Goal: Information Seeking & Learning: Learn about a topic

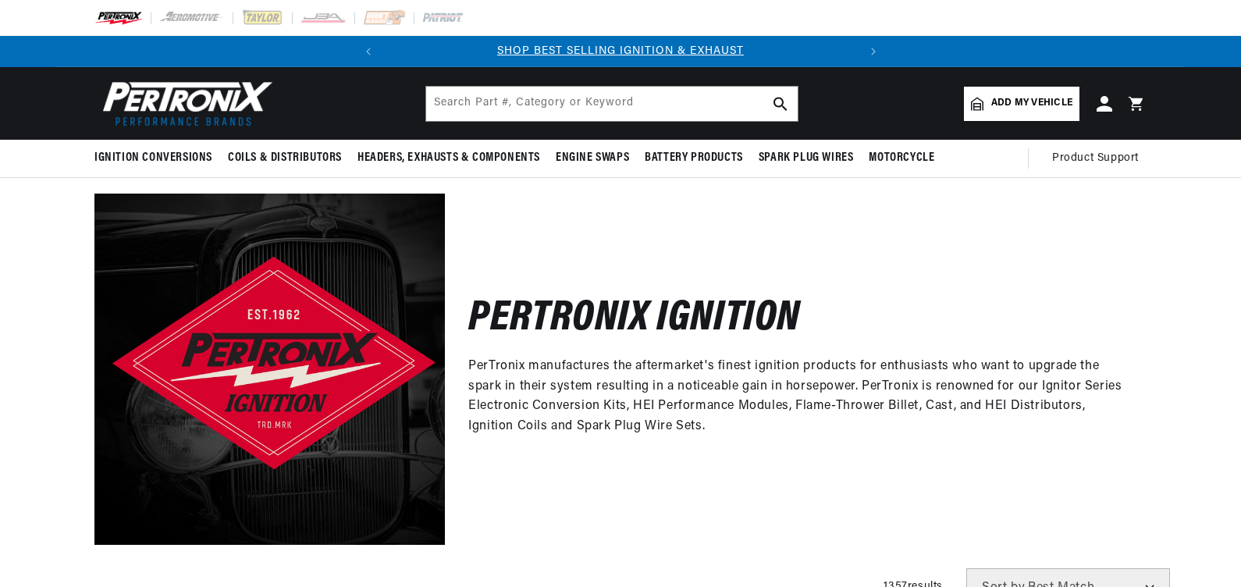
click at [1019, 97] on span "Add my vehicle" at bounding box center [1031, 103] width 81 height 15
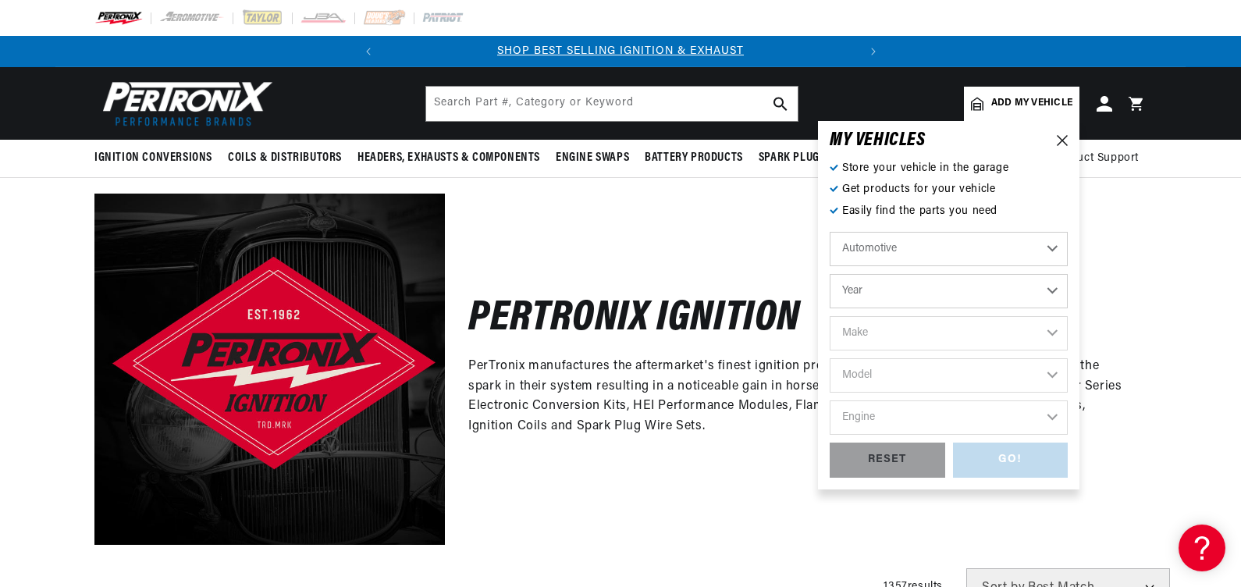
click at [888, 301] on select "Year 2026 2025 2024 2023 2022 2021 2020 2019 2018 2017 2016 2015 2014 2013 2012…" at bounding box center [949, 291] width 238 height 34
select select "1957"
click at [830, 274] on select "Year 2026 2025 2024 2023 2022 2021 2020 2019 2018 2017 2016 2015 2014 2013 2012…" at bounding box center [949, 291] width 238 height 34
select select "1957"
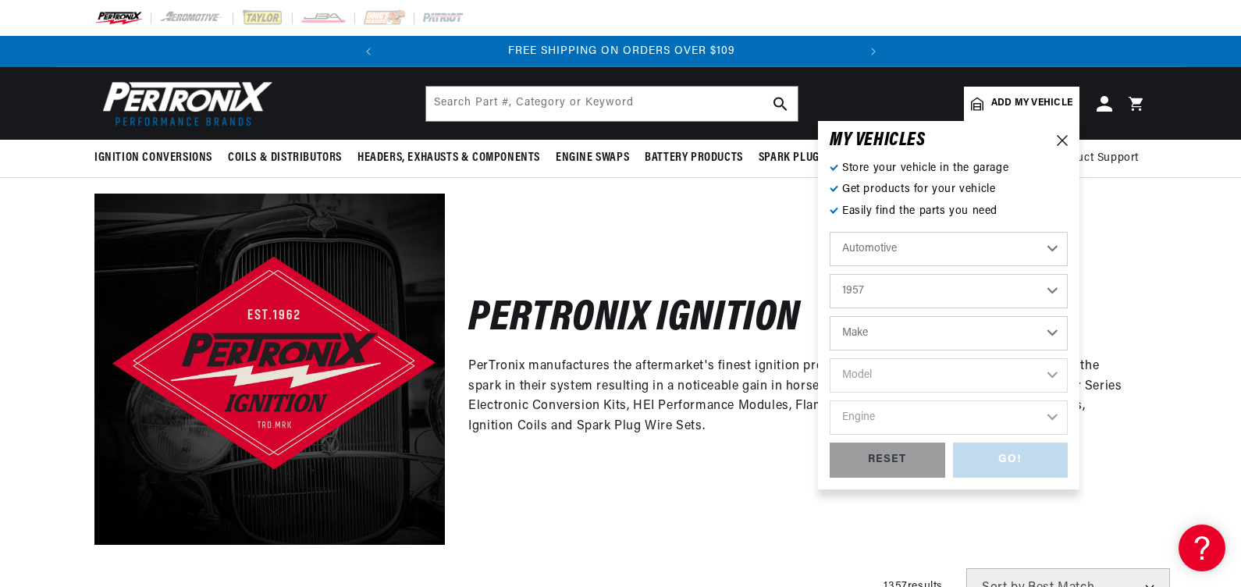
click at [902, 336] on select "Make Alfa Romeo Aston Martin Austin Healey Buick Cadillac Chevrolet Chrysler Do…" at bounding box center [949, 333] width 238 height 34
select select "Chevrolet"
click at [830, 316] on select "Make Alfa Romeo Aston Martin Austin Healey Buick Cadillac Chevrolet Chrysler Do…" at bounding box center [949, 333] width 238 height 34
select select "Chevrolet"
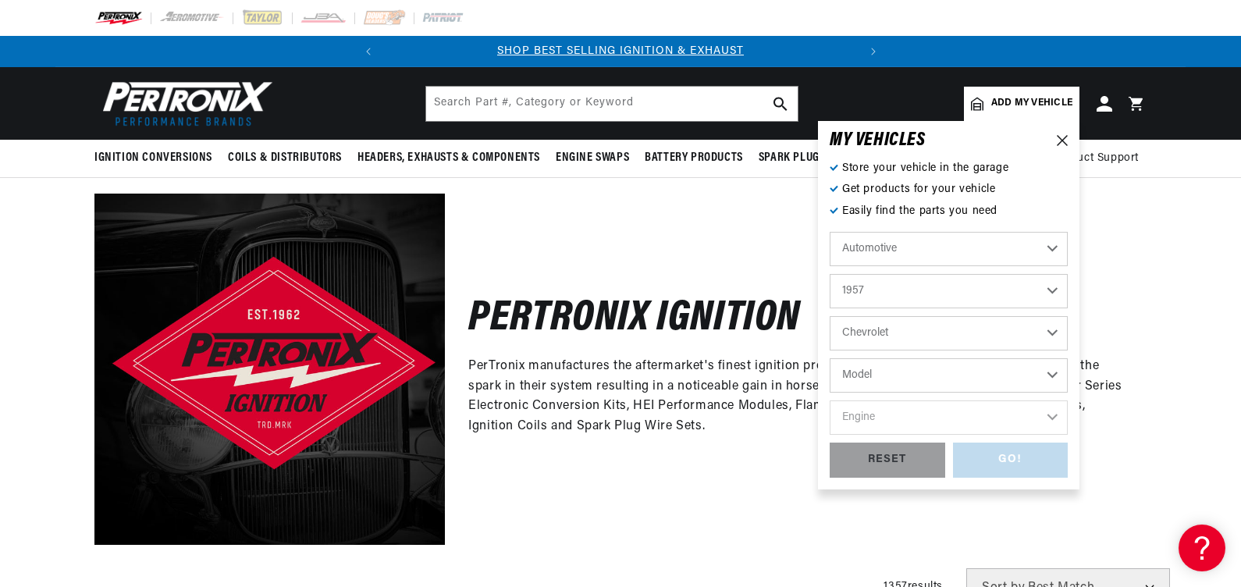
click at [878, 368] on select "Model Bel Air Corvette Del Ray Nomad One-Fifty Series Sedan Delivery Suburban T…" at bounding box center [949, 375] width 238 height 34
select select "Corvette"
click at [830, 358] on select "Model Bel Air Corvette Del Ray Nomad One-Fifty Series Sedan Delivery Suburban T…" at bounding box center [949, 375] width 238 height 34
select select "Corvette"
click at [868, 418] on select "Engine 5.4L 5.7L 6.5L 7.0L 7.4L 283cid / 4.6L 322cid / 5.3L" at bounding box center [949, 417] width 238 height 34
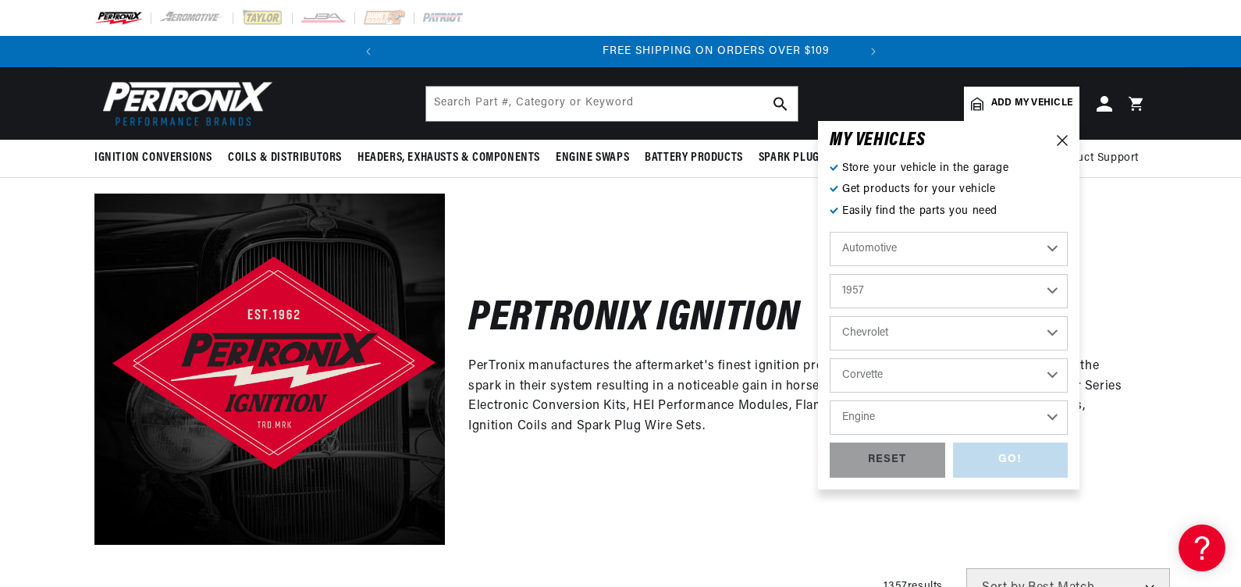
scroll to position [0, 473]
select select "283cid-4.6L"
click at [830, 400] on select "Engine 5.4L 5.7L 6.5L 7.0L 7.4L 283cid / 4.6L 322cid / 5.3L" at bounding box center [949, 417] width 238 height 34
select select "283cid-4.6L"
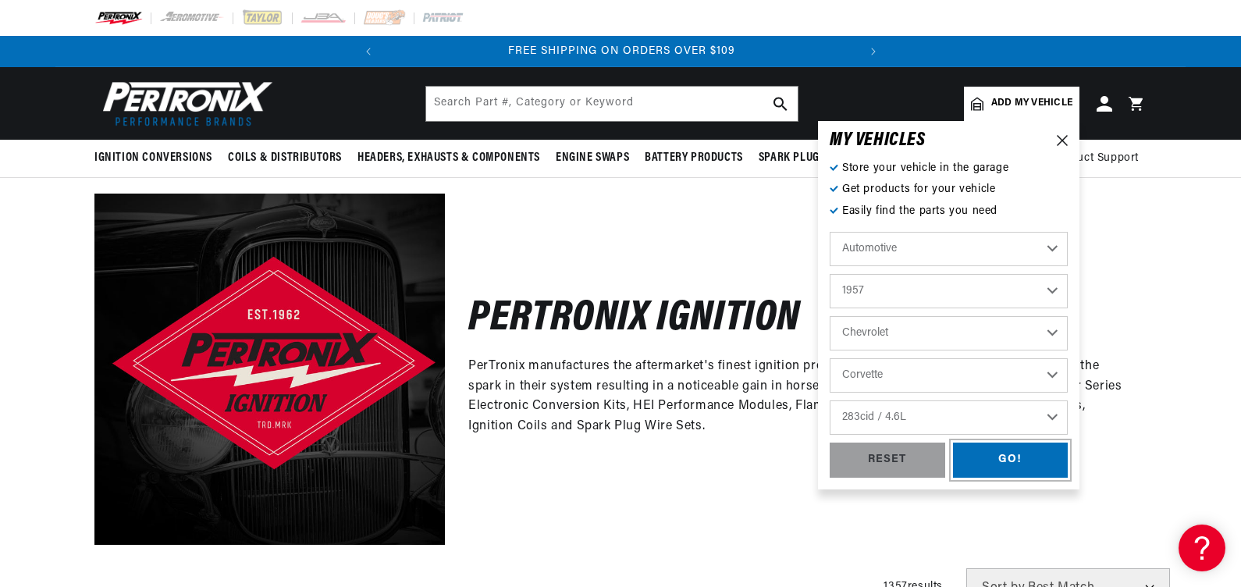
click at [991, 449] on div "GO!" at bounding box center [1011, 460] width 116 height 35
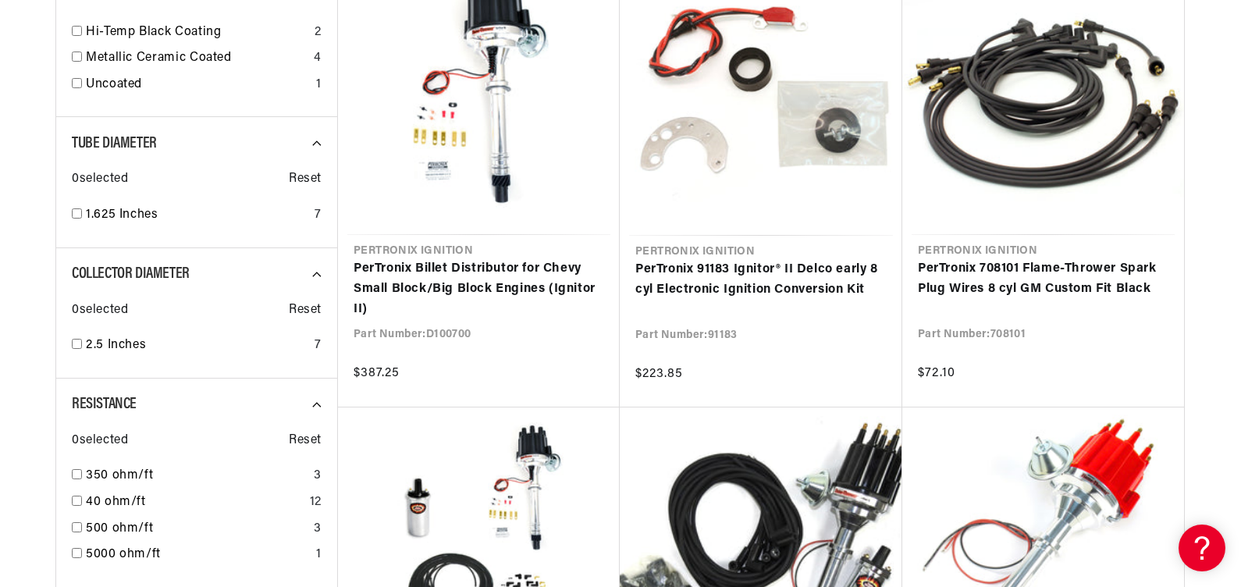
scroll to position [1327, 0]
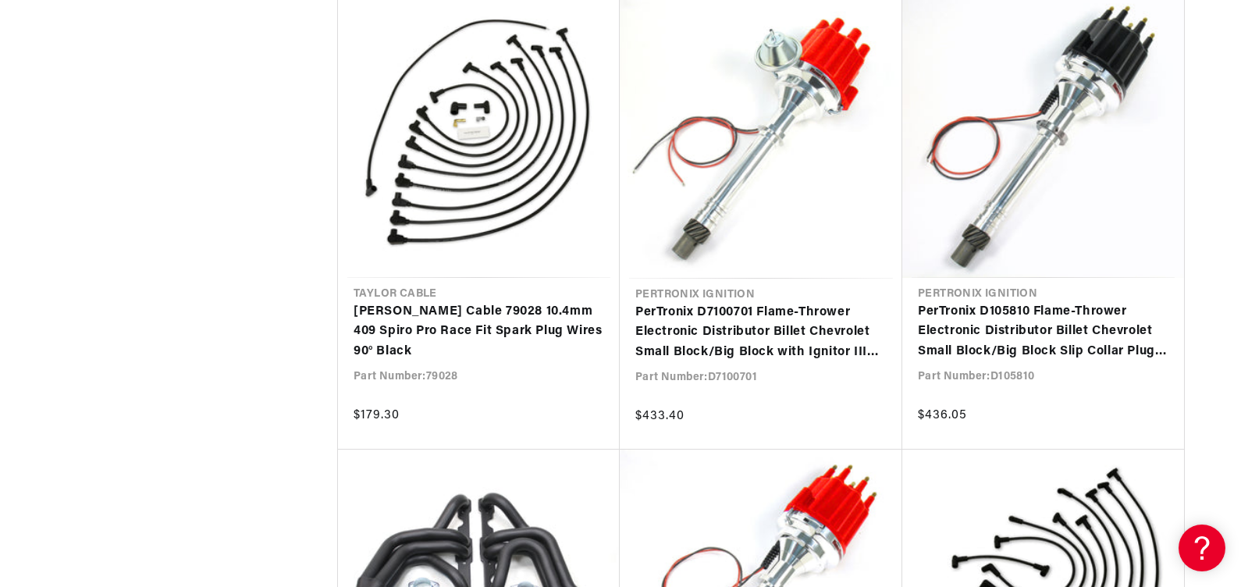
scroll to position [0, 473]
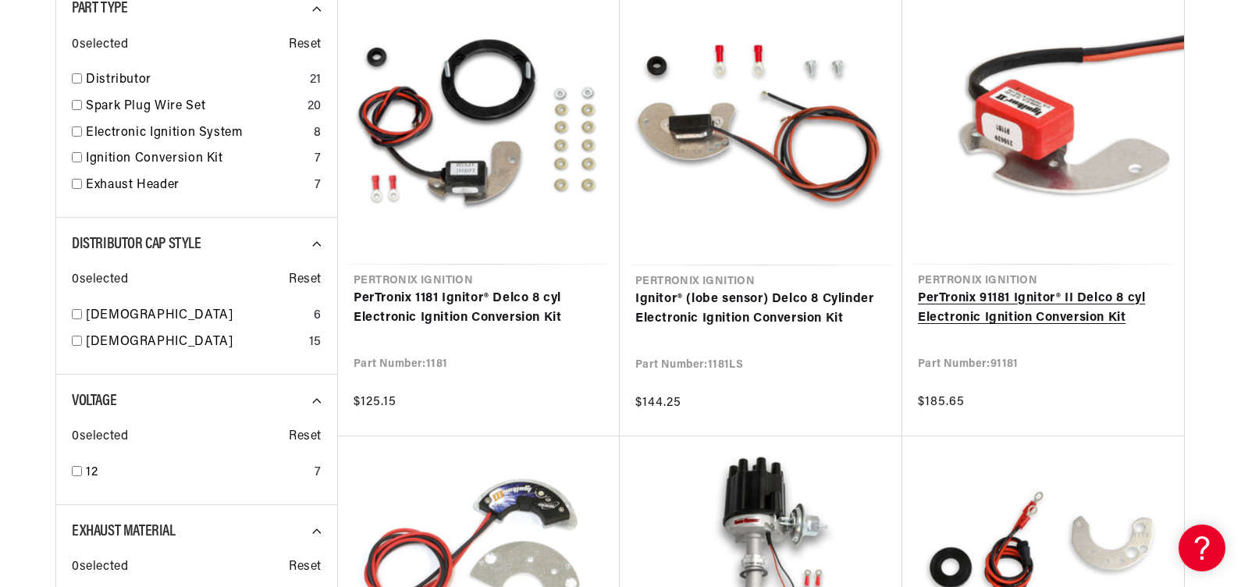
scroll to position [0, 473]
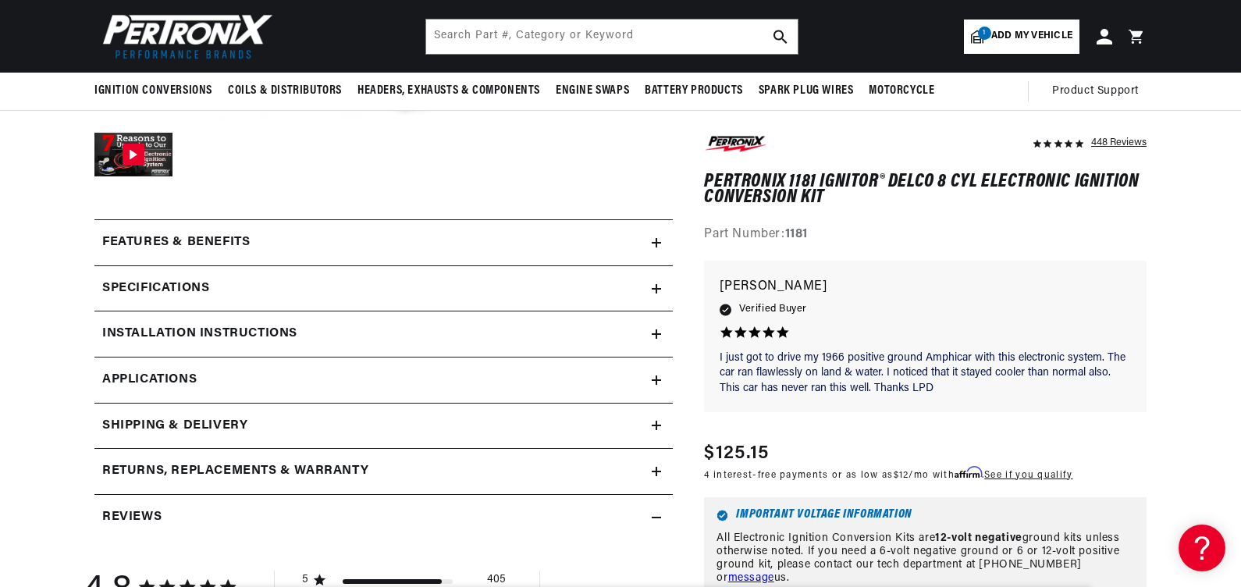
scroll to position [546, 0]
click at [655, 242] on icon at bounding box center [656, 243] width 9 height 9
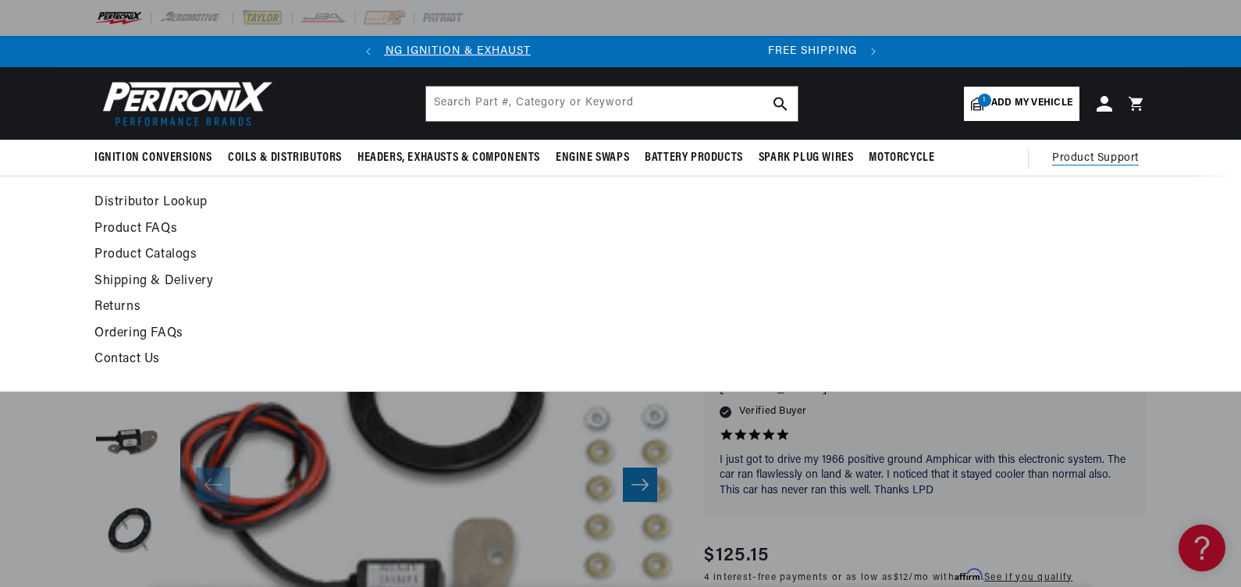
scroll to position [0, 0]
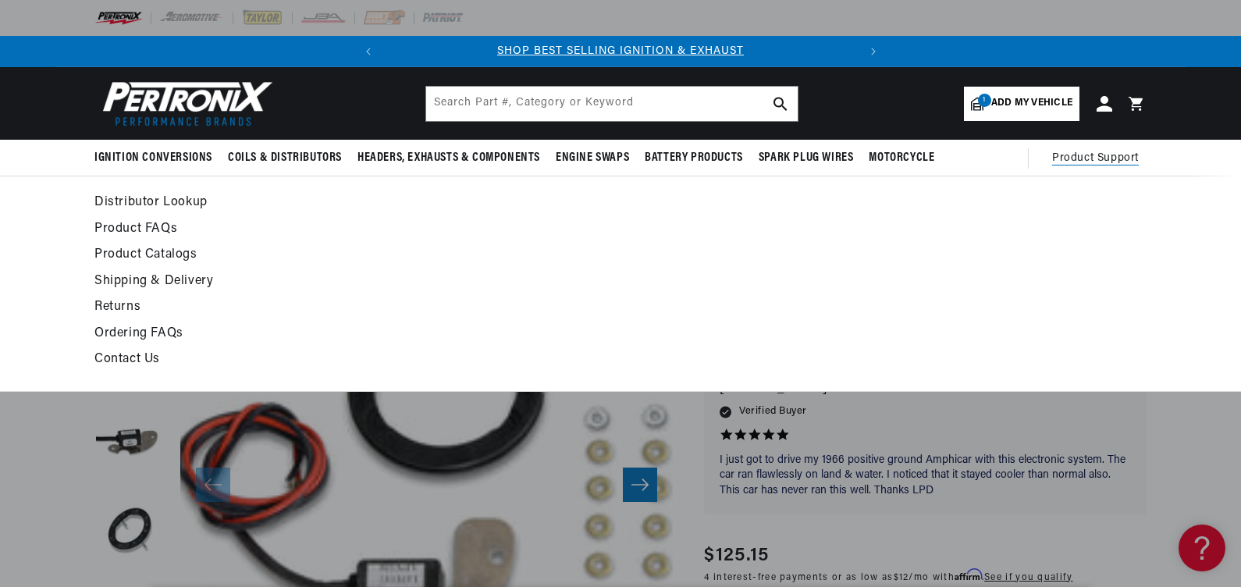
click at [157, 361] on link "Contact Us" at bounding box center [477, 360] width 767 height 22
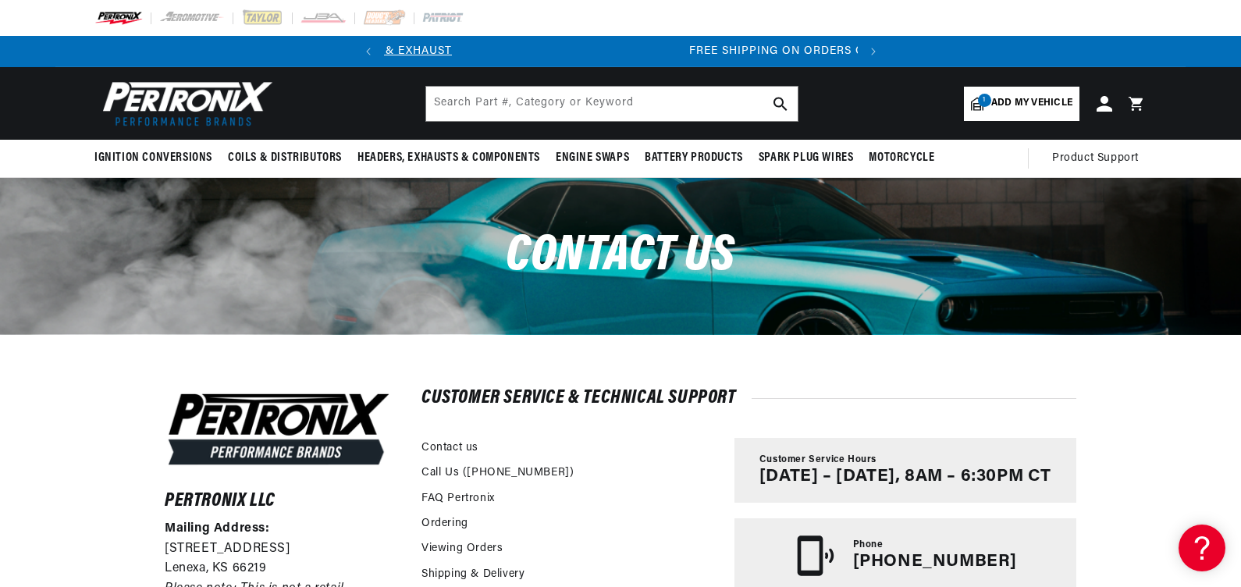
scroll to position [0, 473]
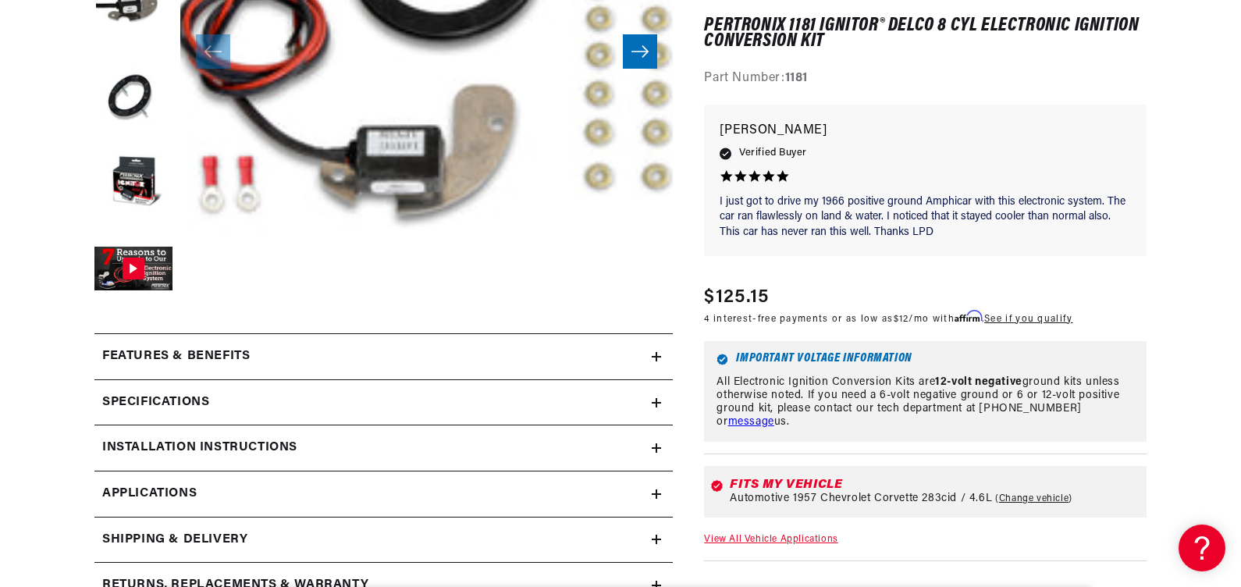
scroll to position [546, 0]
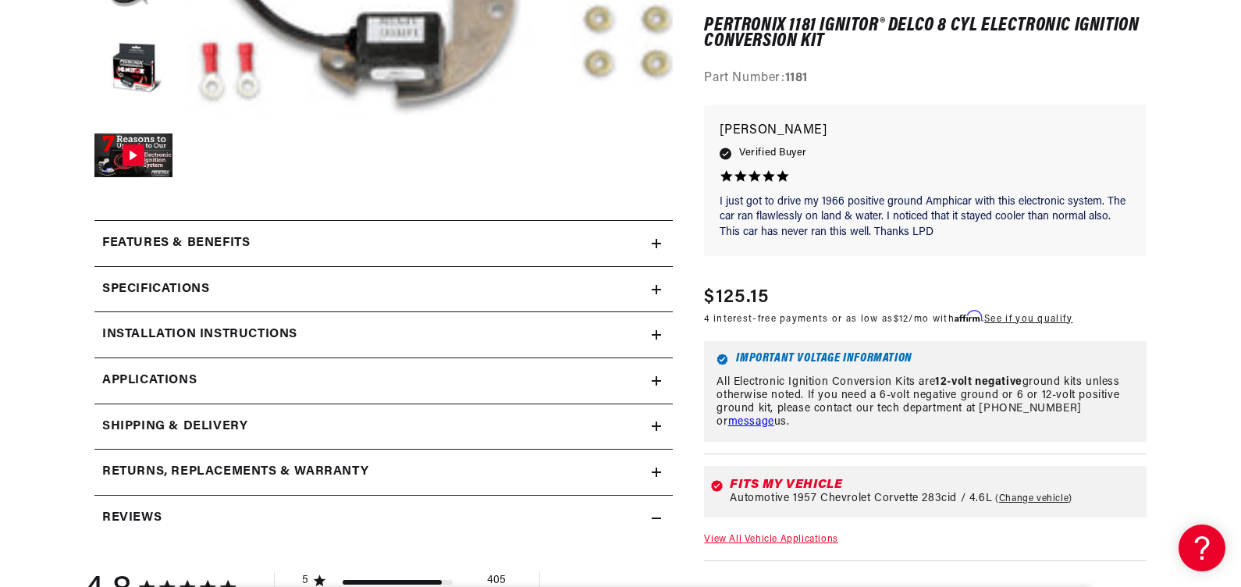
click at [657, 287] on icon at bounding box center [657, 289] width 0 height 9
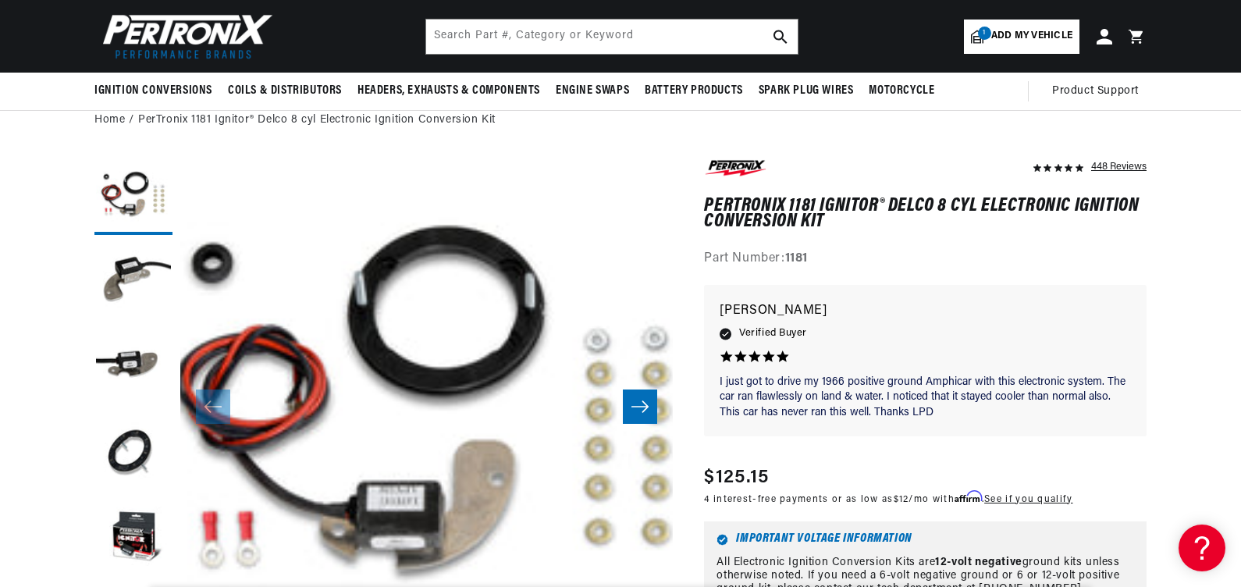
scroll to position [0, 473]
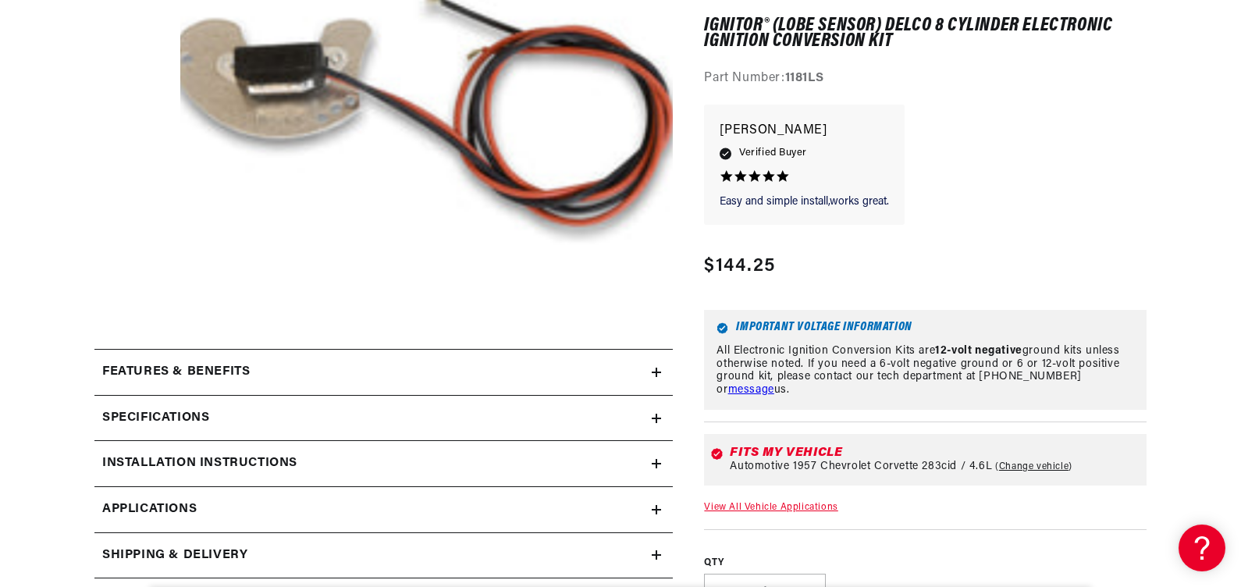
scroll to position [546, 0]
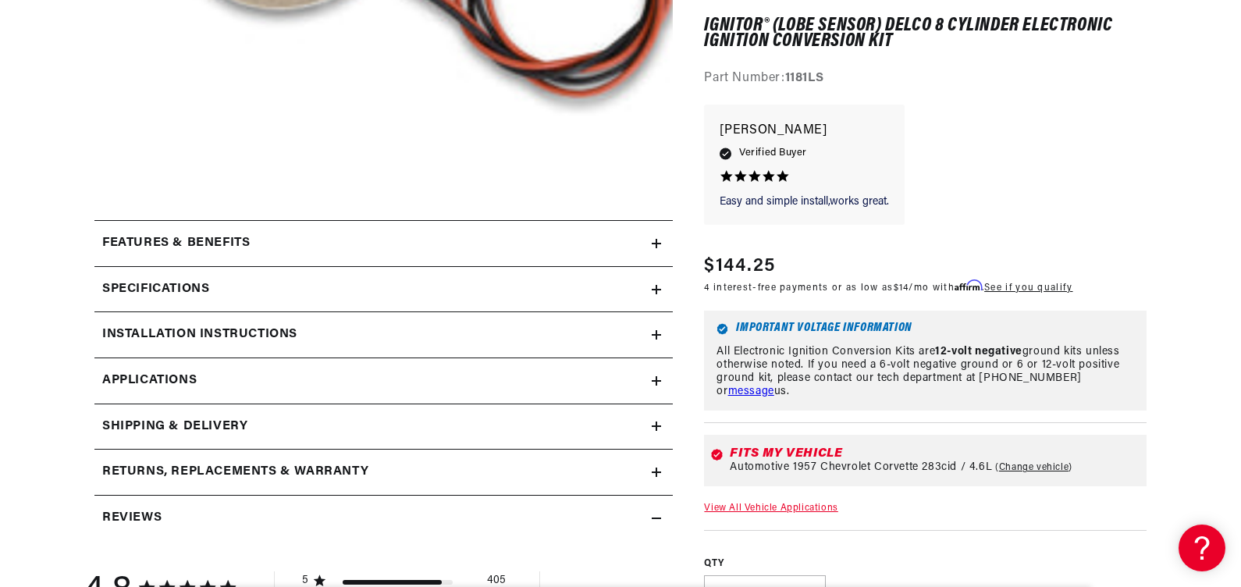
click at [649, 240] on div "Features & Benefits" at bounding box center [372, 243] width 557 height 20
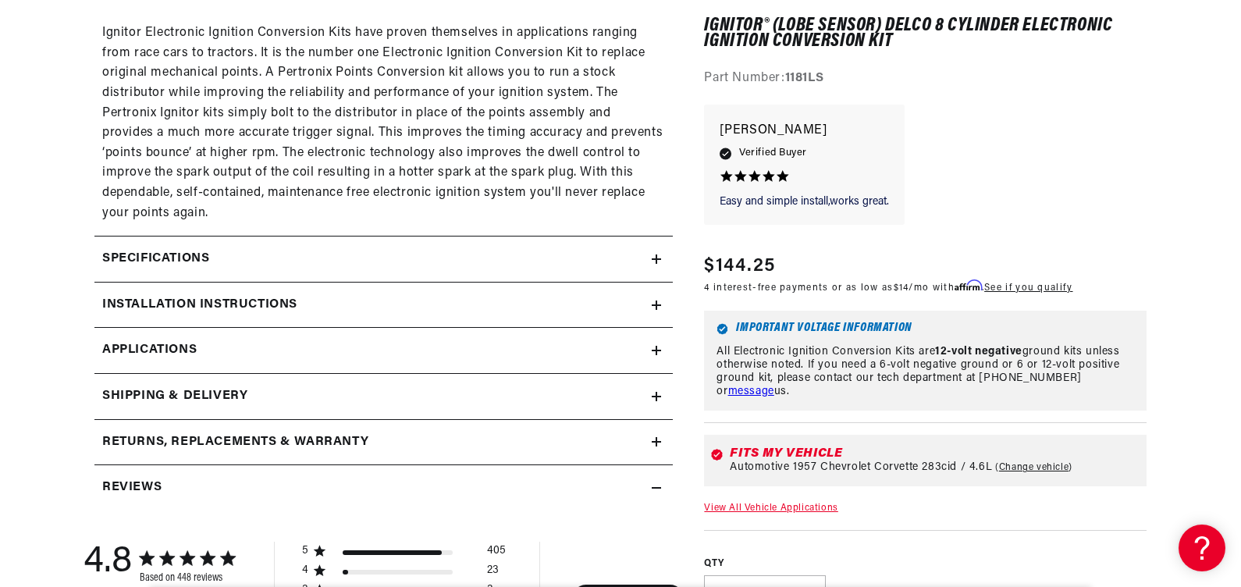
scroll to position [0, 473]
click at [653, 354] on icon at bounding box center [656, 350] width 9 height 9
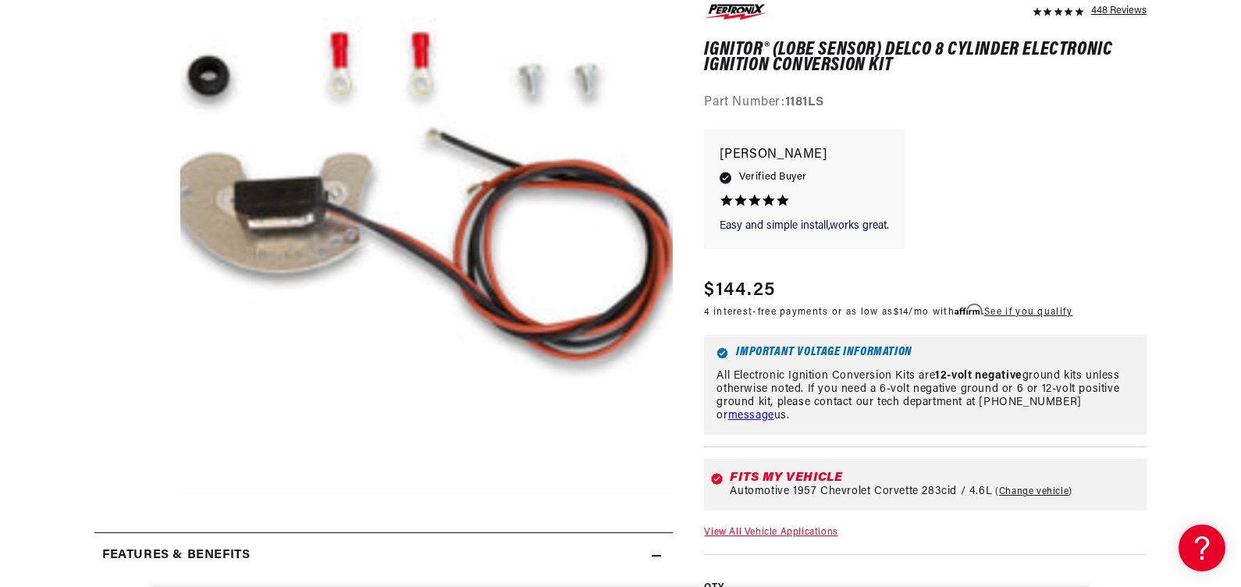
scroll to position [0, 473]
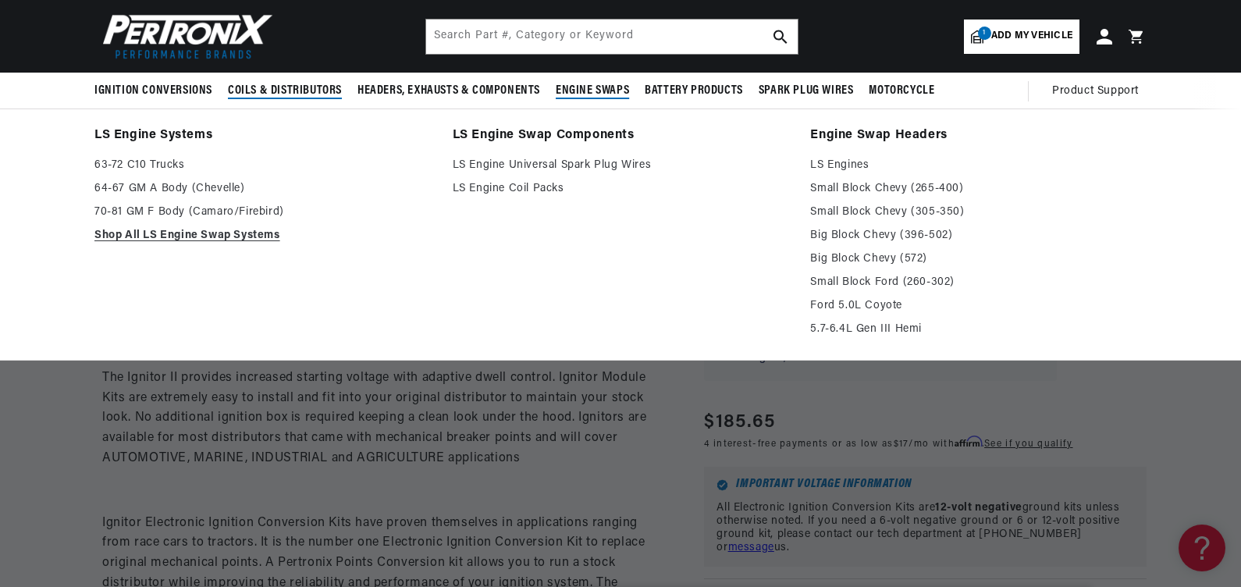
scroll to position [1071, 0]
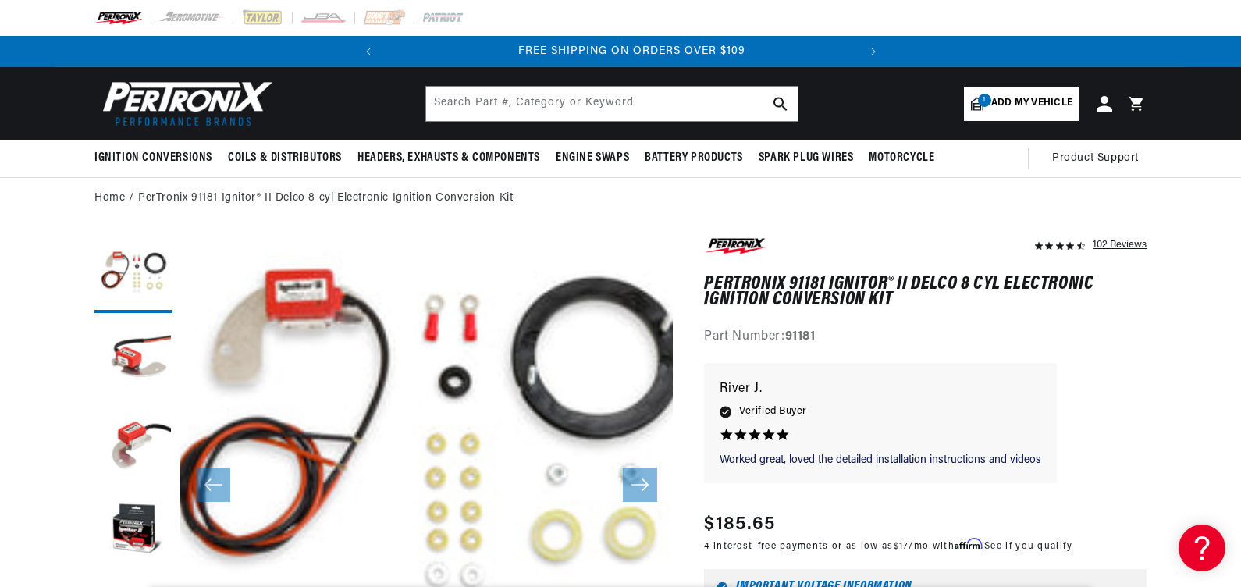
scroll to position [0, 473]
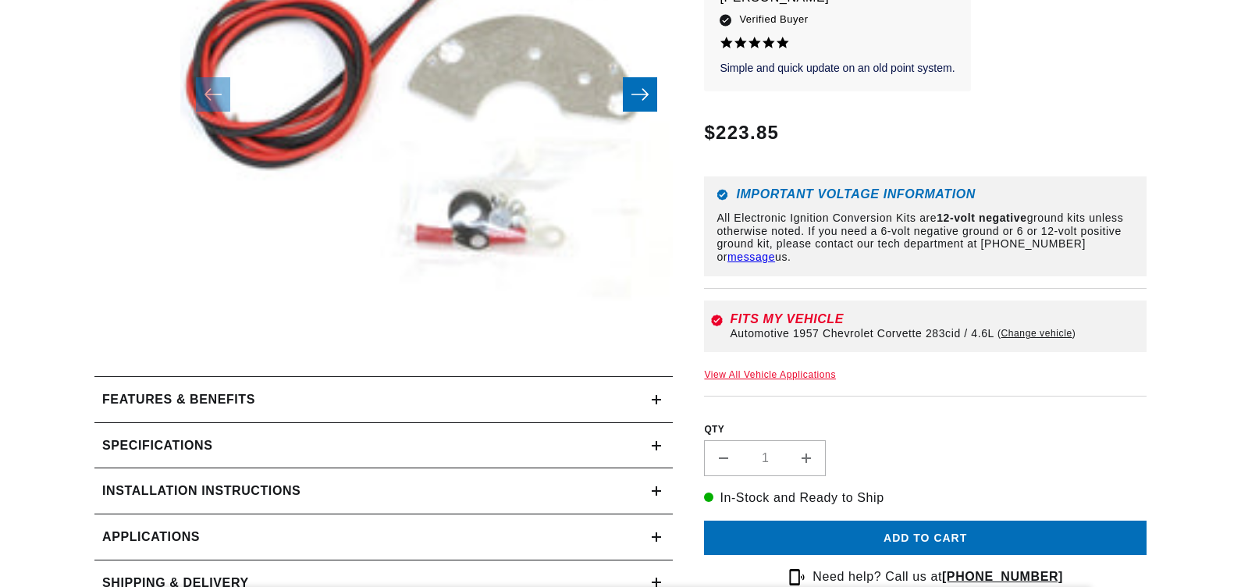
scroll to position [390, 0]
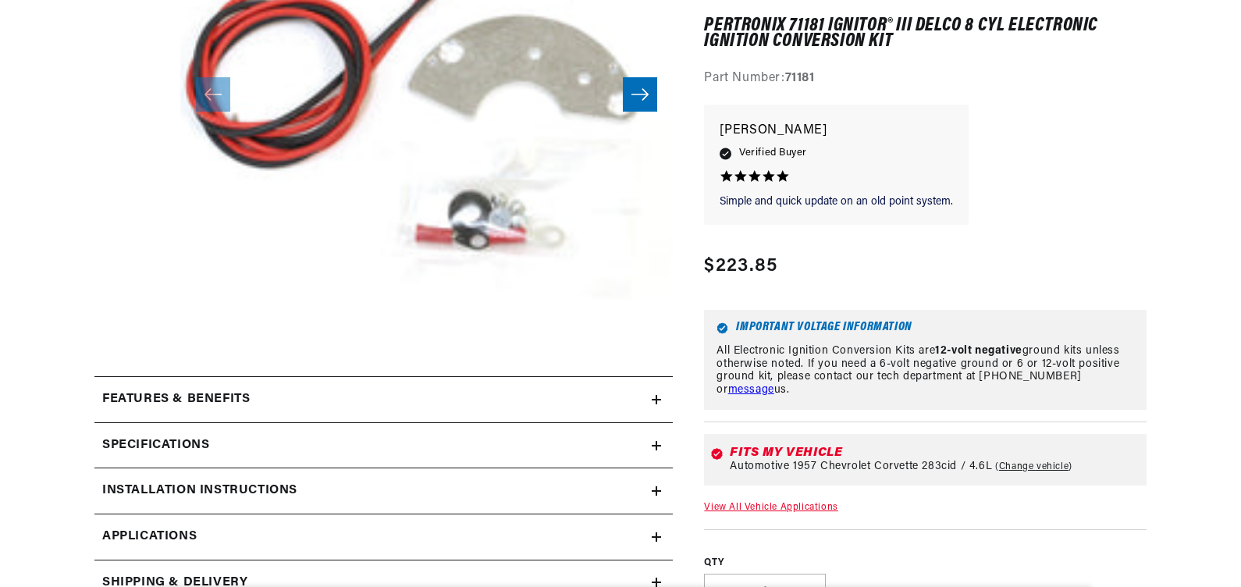
click at [655, 395] on icon at bounding box center [656, 399] width 9 height 9
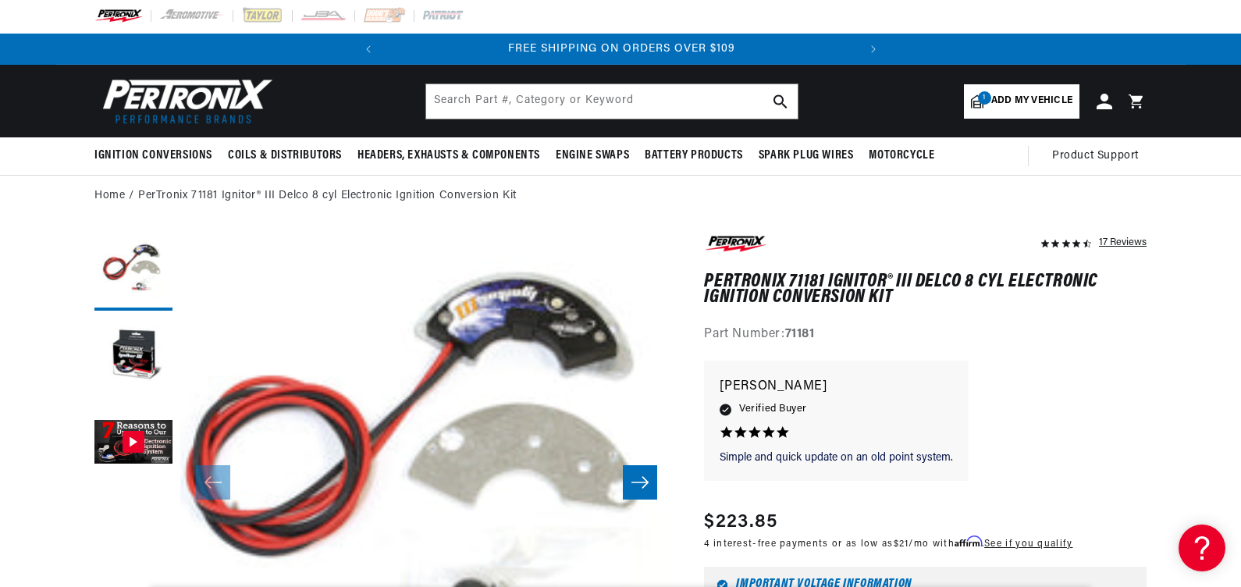
scroll to position [0, 0]
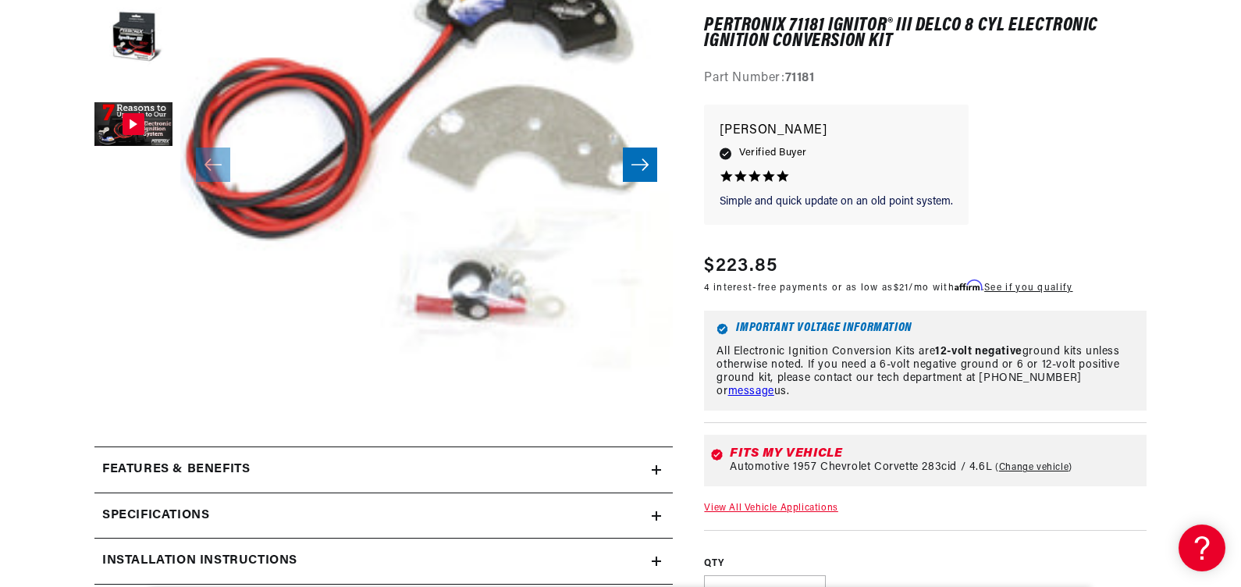
scroll to position [468, 0]
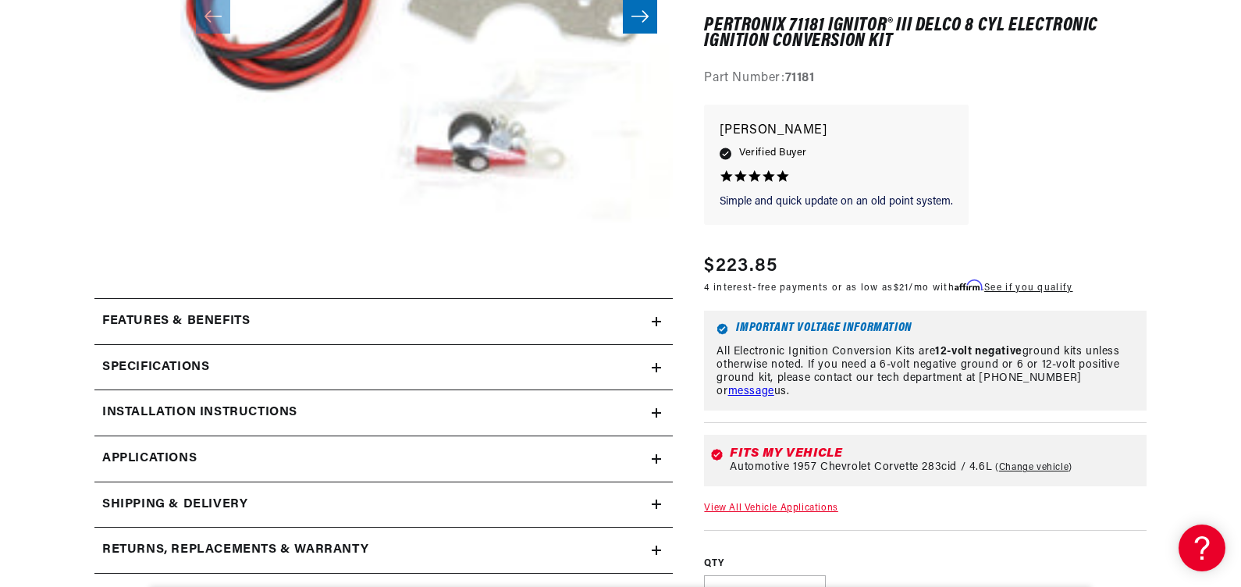
click at [654, 320] on icon at bounding box center [656, 321] width 9 height 9
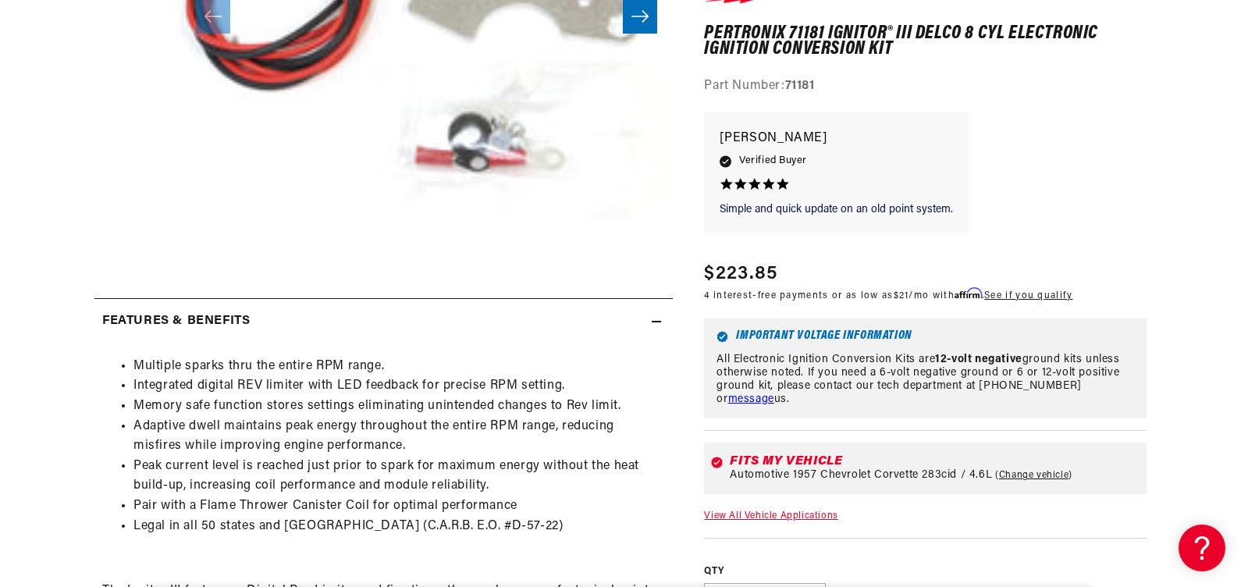
scroll to position [0, 0]
